Goal: Check status: Check status

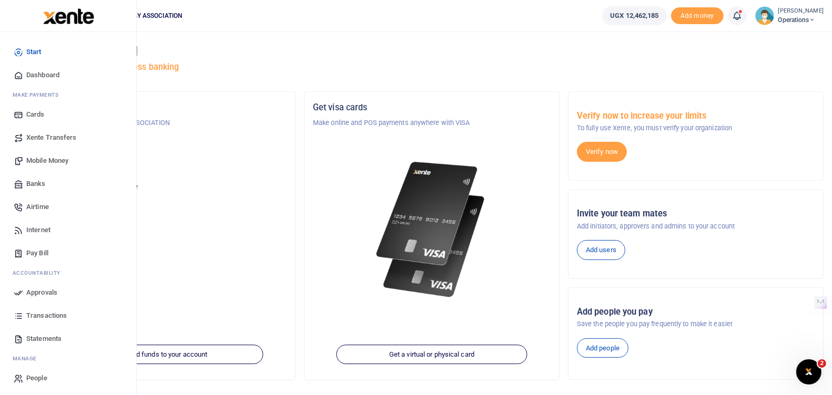
click at [43, 290] on span "Approvals" at bounding box center [41, 293] width 31 height 11
click at [35, 290] on span "Approvals" at bounding box center [41, 293] width 31 height 11
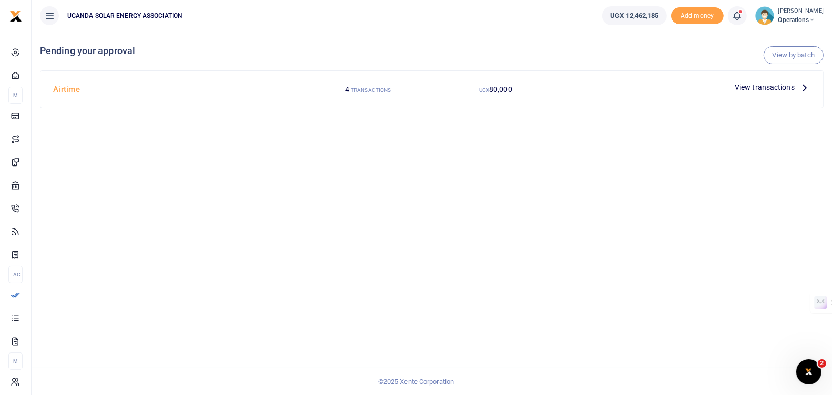
click at [434, 27] on ul "UGANDA SOLAR ENERGY ASSOCIATION" at bounding box center [313, 16] width 562 height 32
